Goal: Check status

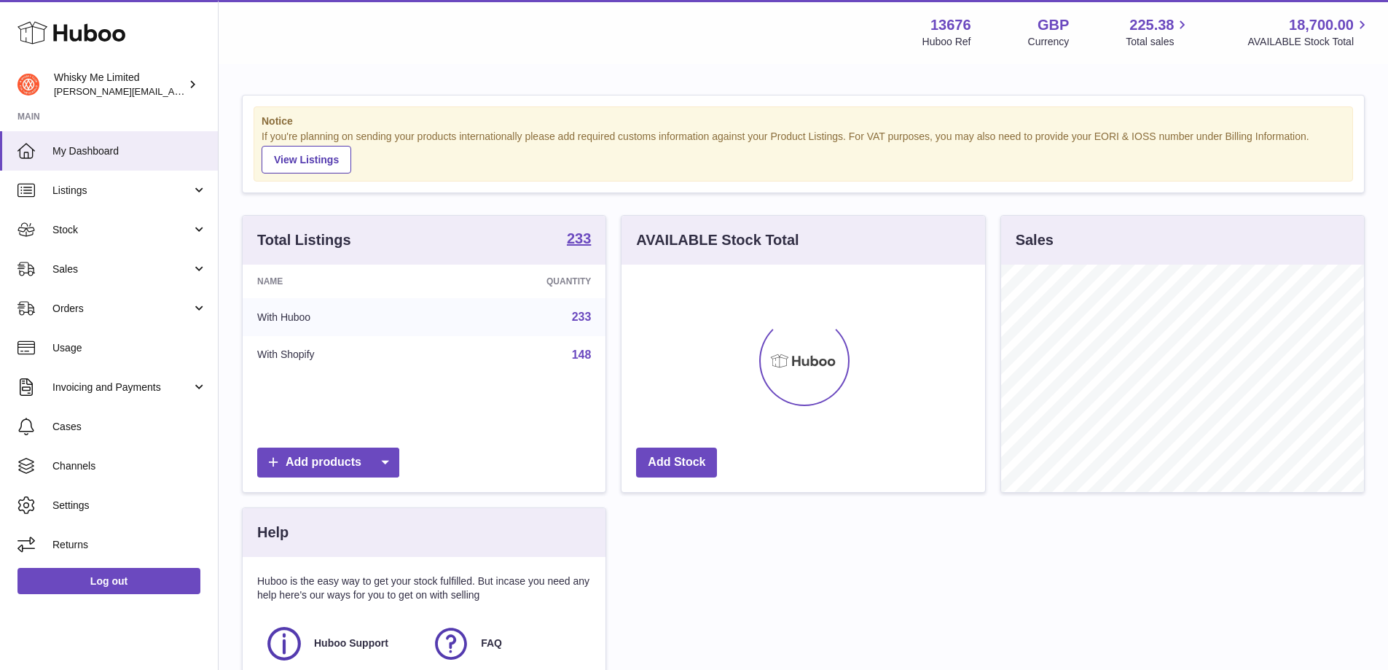
scroll to position [227, 364]
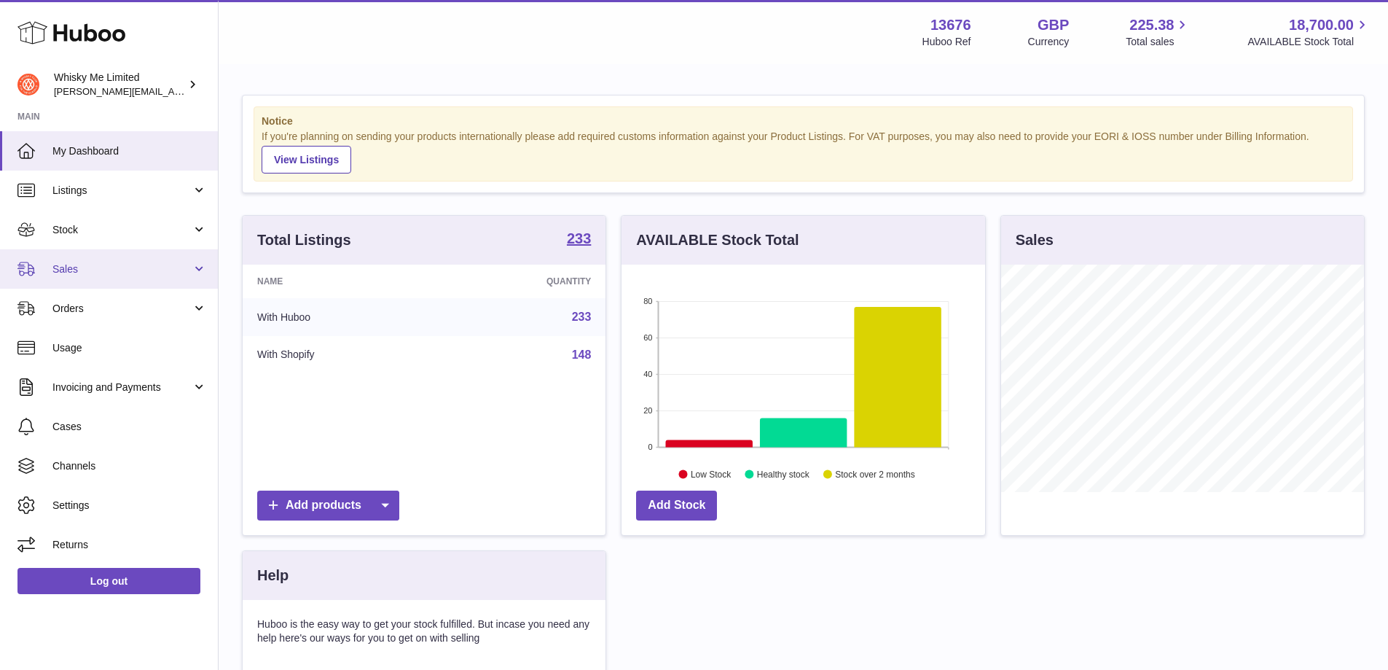
click at [125, 272] on span "Sales" at bounding box center [121, 269] width 139 height 14
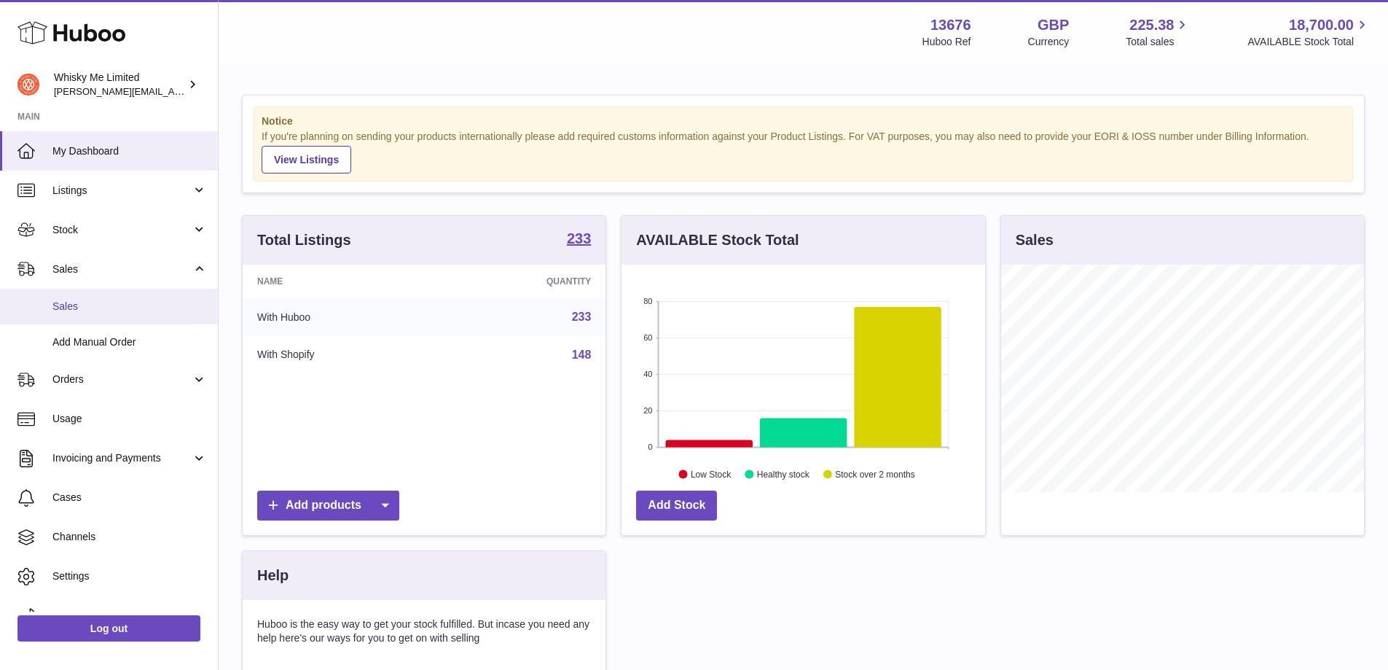
click at [127, 303] on span "Sales" at bounding box center [129, 306] width 154 height 14
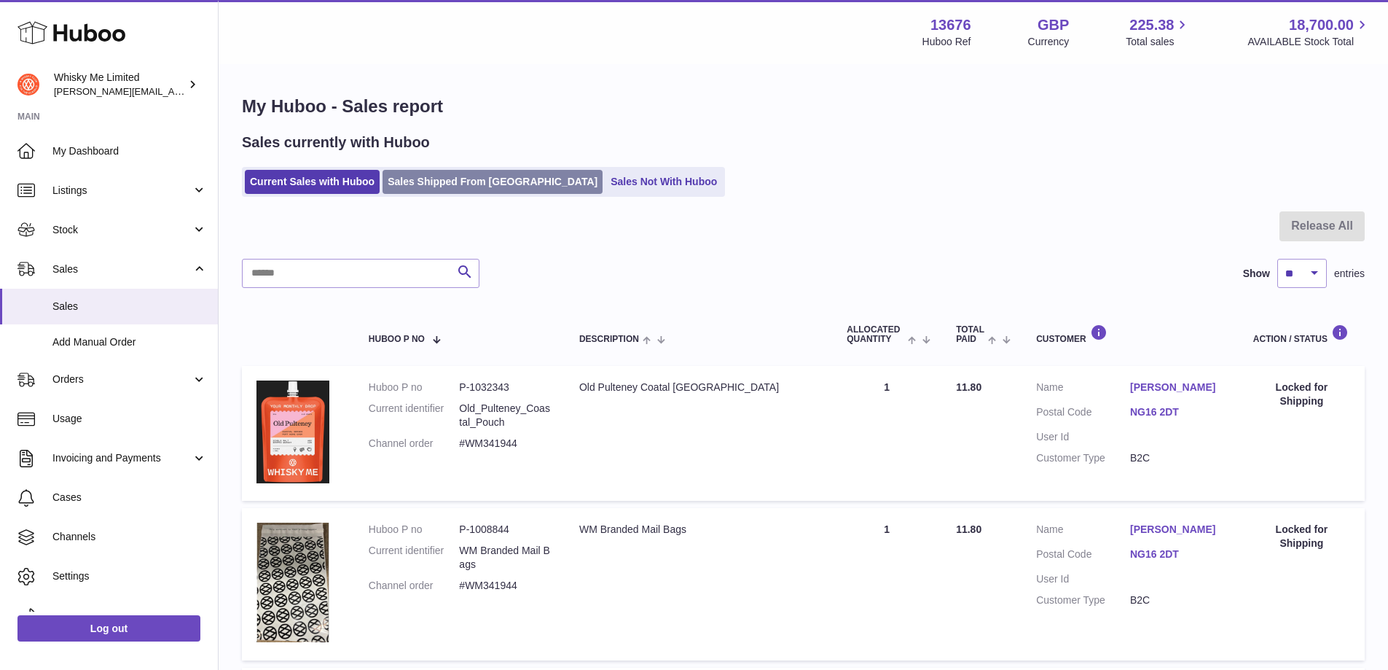
click at [445, 180] on link "Sales Shipped From Huboo" at bounding box center [493, 182] width 220 height 24
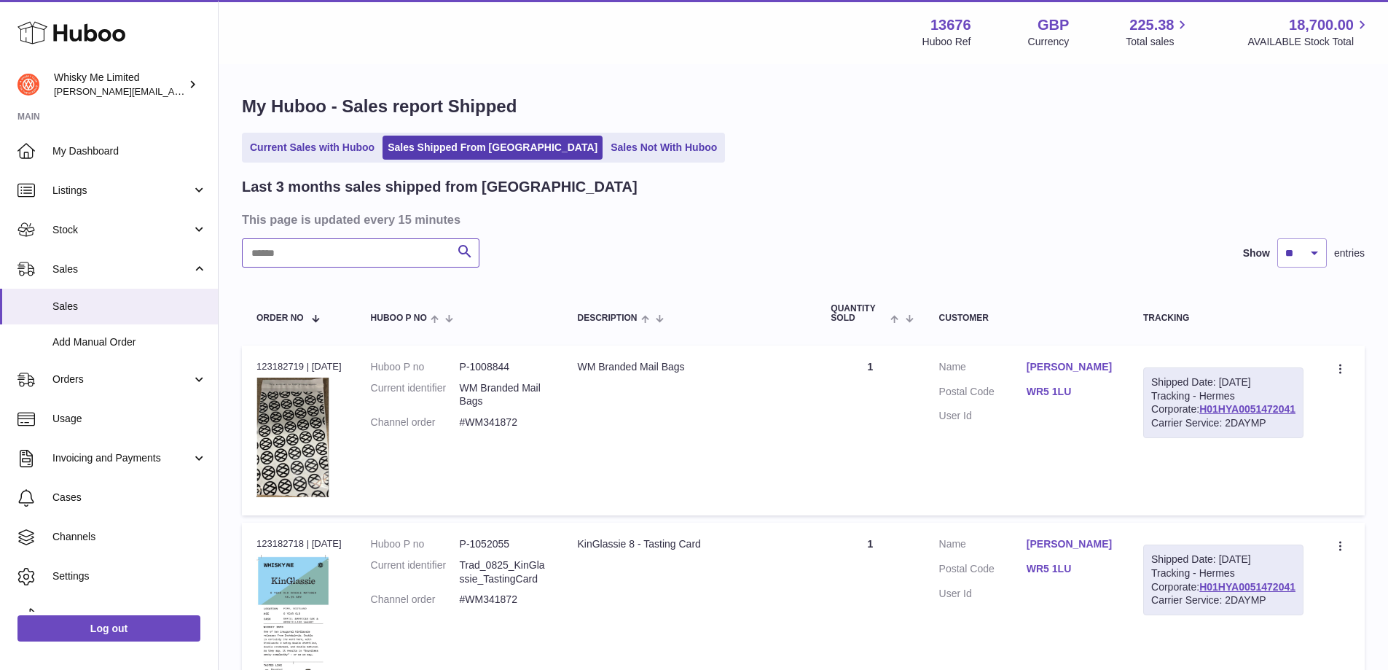
click at [363, 240] on input "text" at bounding box center [361, 252] width 238 height 29
paste input "********"
drag, startPoint x: 490, startPoint y: 243, endPoint x: 452, endPoint y: 245, distance: 38.6
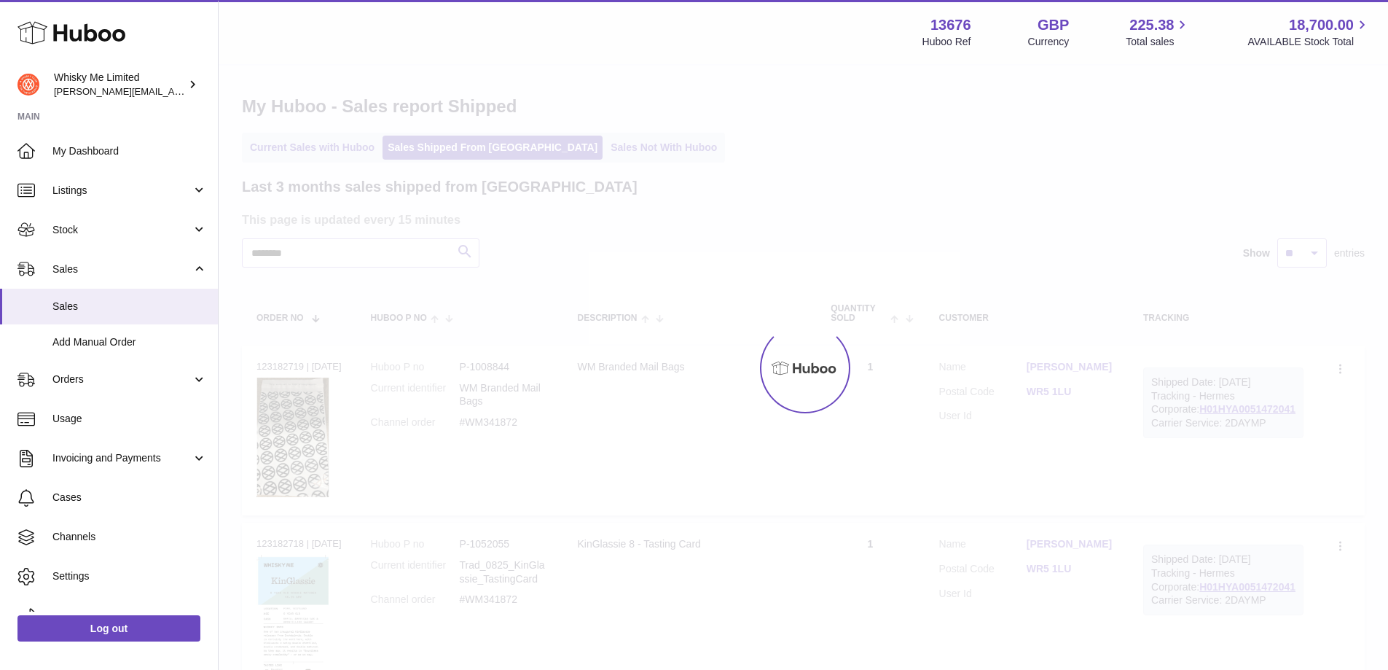
click at [452, 246] on div at bounding box center [804, 368] width 1170 height 604
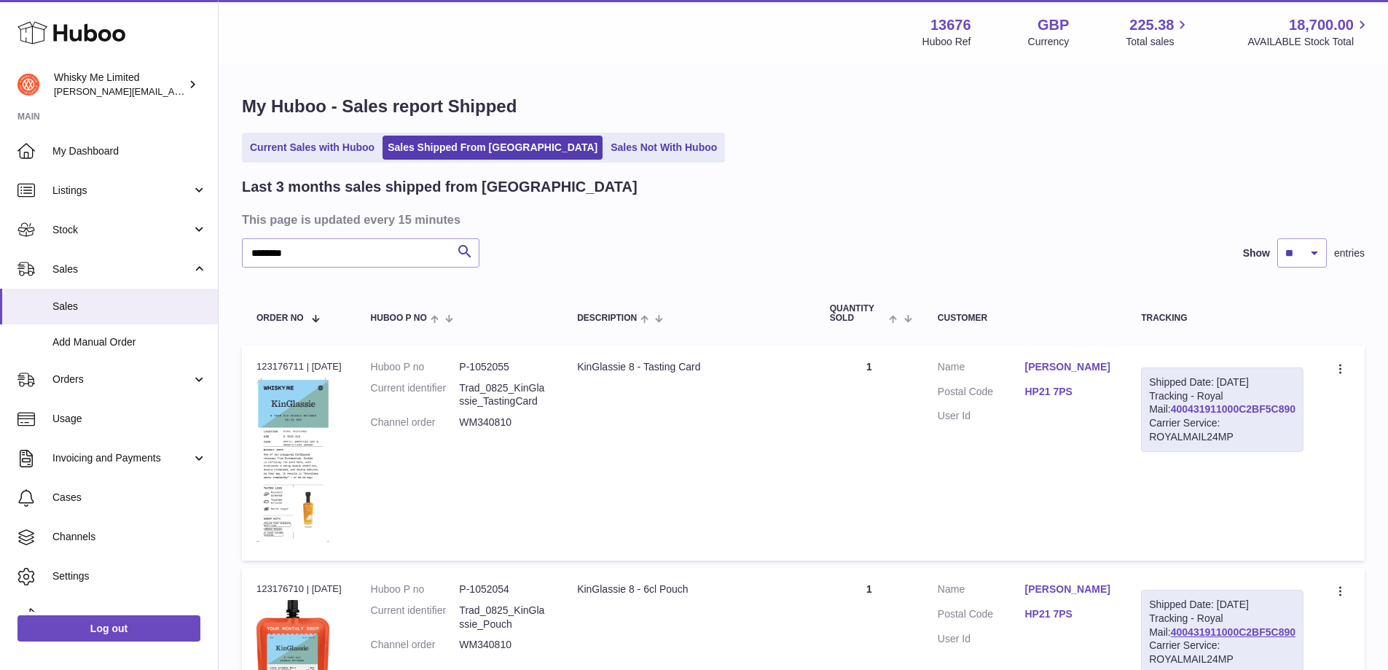
click at [1266, 415] on link "400431911000C2BF5C890" at bounding box center [1233, 409] width 125 height 12
drag, startPoint x: 345, startPoint y: 267, endPoint x: 120, endPoint y: 237, distance: 227.1
click at [120, 237] on div "Huboo Whisky Me Limited frances@whiskyshop.com Main My Dashboard Listings Not w…" at bounding box center [694, 427] width 1388 height 855
paste input "text"
drag, startPoint x: 502, startPoint y: 253, endPoint x: 462, endPoint y: 248, distance: 40.3
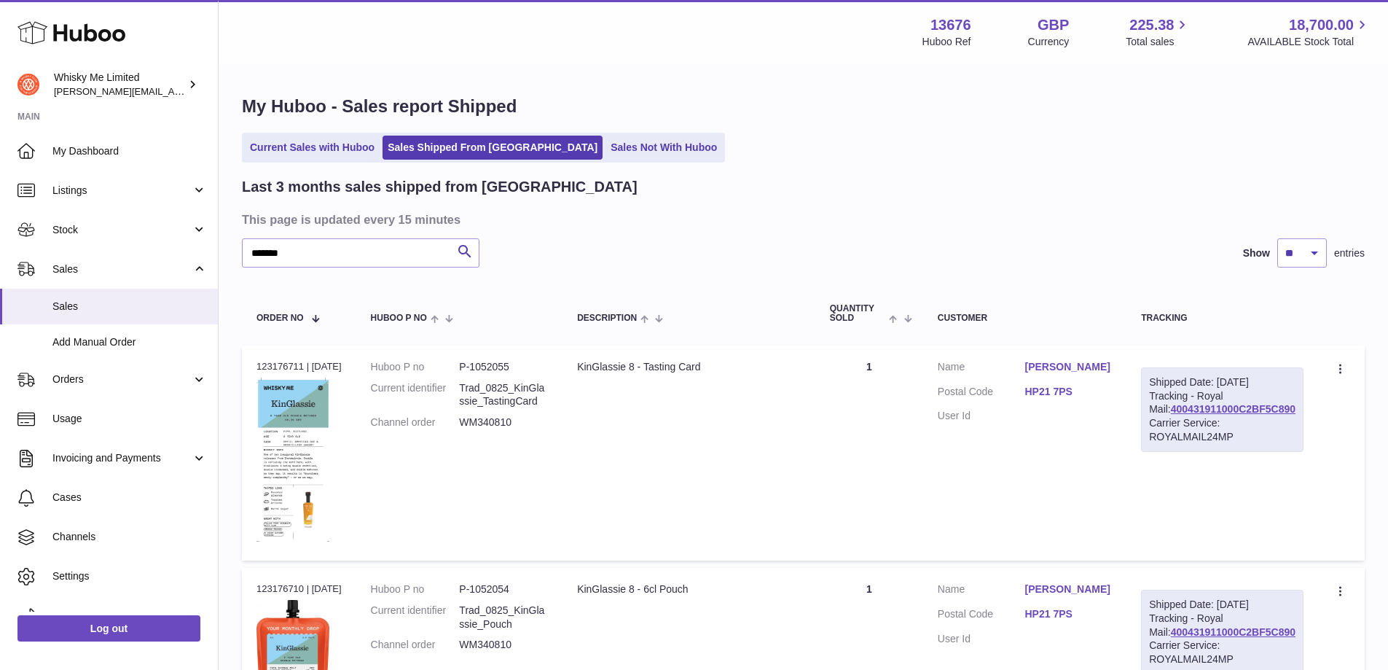
click at [481, 250] on div "******* Search Show ** ** ** entries" at bounding box center [803, 252] width 1123 height 29
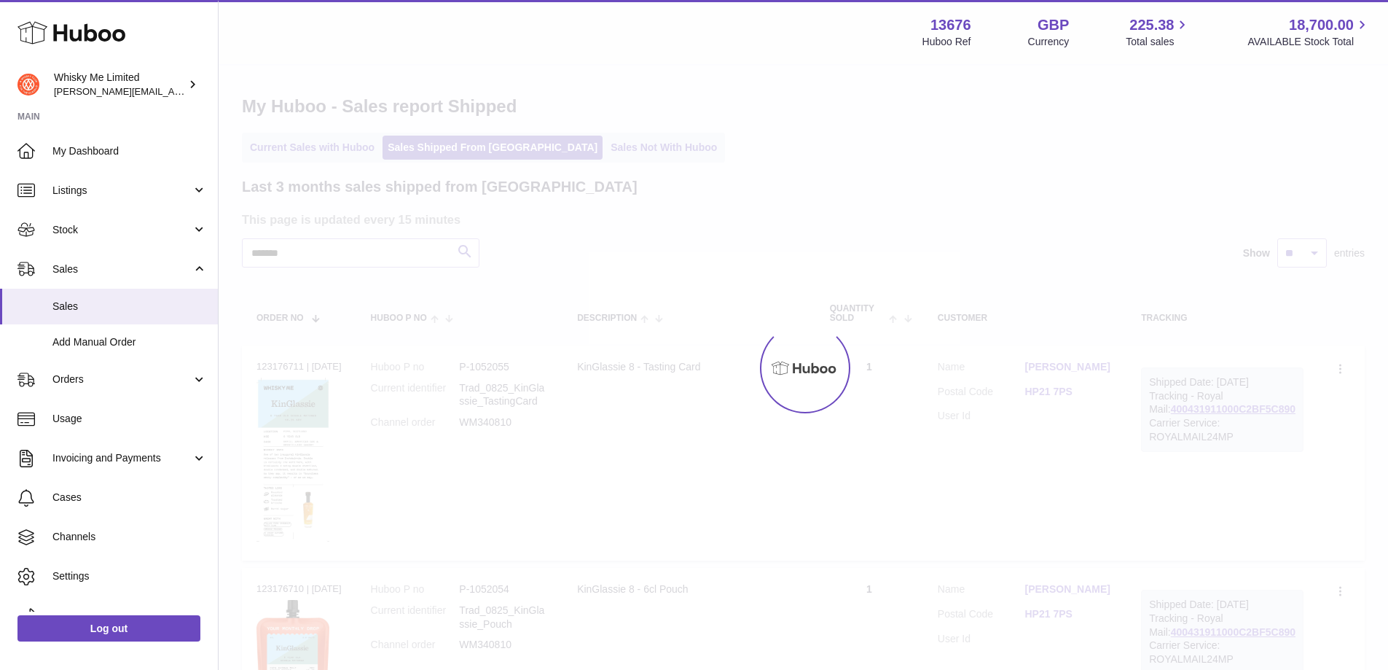
click at [462, 248] on div at bounding box center [804, 368] width 1170 height 604
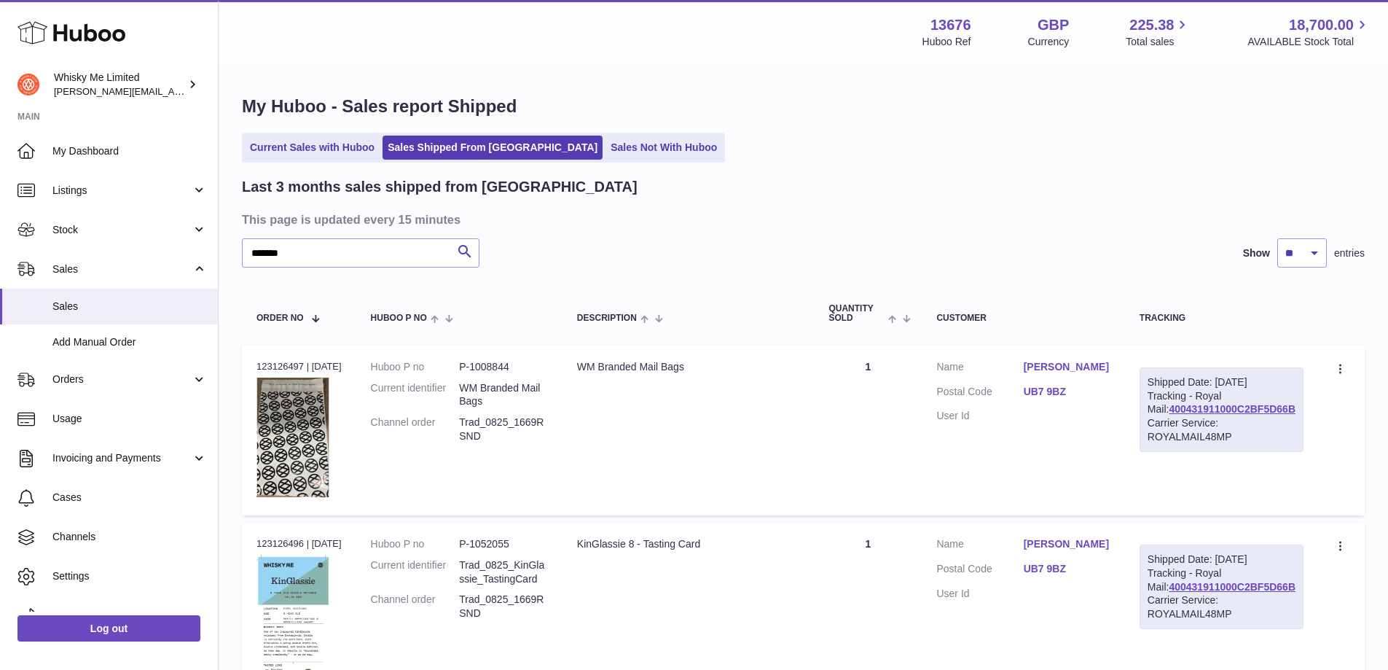
click at [1253, 416] on div "Shipped Date: 20th Aug 2025 Tracking - Royal Mail: 400431911000C2BF5D66B Carrie…" at bounding box center [1222, 409] width 164 height 85
click at [1253, 430] on div "Shipped Date: 20th Aug 2025 Tracking - Royal Mail: 400431911000C2BF5D66B Carrie…" at bounding box center [1222, 409] width 164 height 85
click at [1252, 415] on link "400431911000C2BF5D66B" at bounding box center [1232, 409] width 127 height 12
drag, startPoint x: 385, startPoint y: 261, endPoint x: 204, endPoint y: 274, distance: 181.9
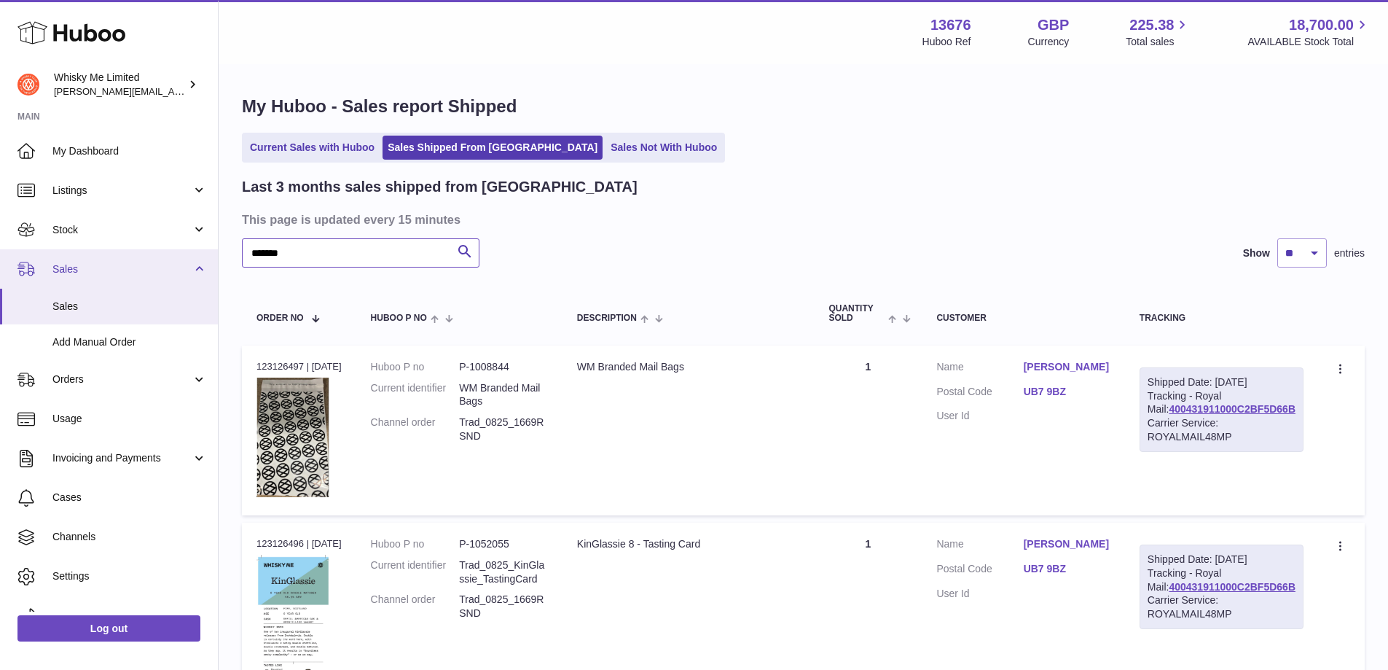
paste input "text"
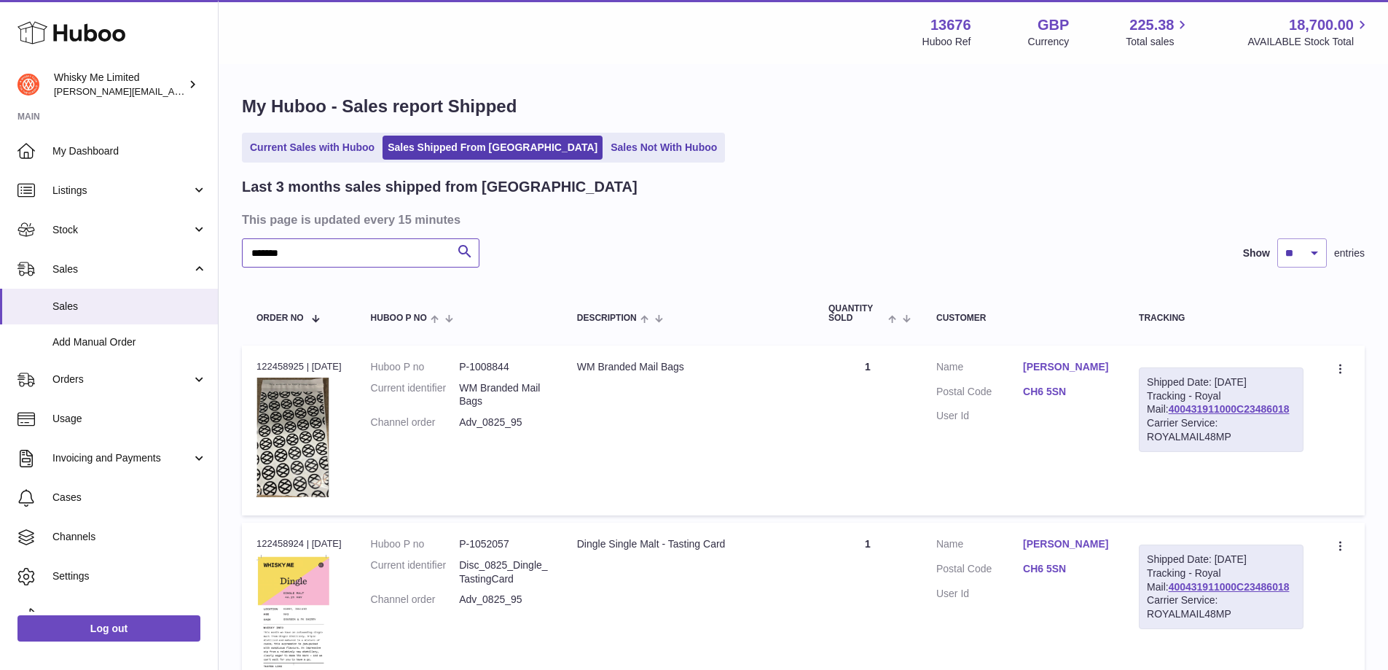
type input "*******"
